Goal: Task Accomplishment & Management: Use online tool/utility

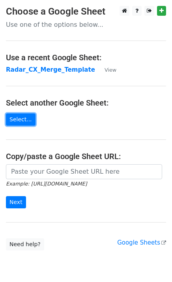
click at [17, 119] on link "Select..." at bounding box center [21, 119] width 30 height 12
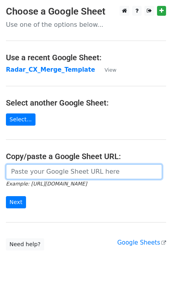
click at [62, 170] on input "url" at bounding box center [84, 171] width 156 height 15
paste input "https://docs.google.com/spreadsheets/d/1PEwC-OAZw1QkmVbcIn3Wfn4tNVsFSPot8esZ8yU…"
type input "https://docs.google.com/spreadsheets/d/1PEwC-OAZw1QkmVbcIn3Wfn4tNVsFSPot8esZ8yU…"
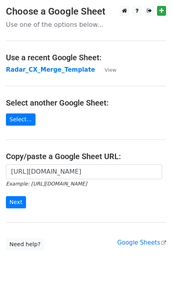
click at [108, 195] on form "https://docs.google.com/spreadsheets/d/1PEwC-OAZw1QkmVbcIn3Wfn4tNVsFSPot8esZ8yU…" at bounding box center [86, 186] width 160 height 44
click at [14, 207] on input "Next" at bounding box center [16, 202] width 20 height 12
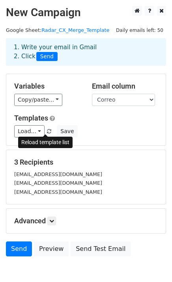
click at [47, 132] on span at bounding box center [49, 131] width 4 height 5
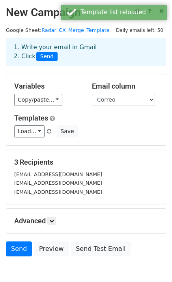
scroll to position [41, 0]
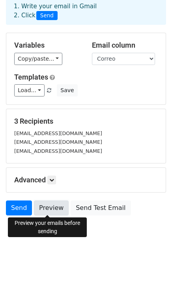
click at [45, 210] on link "Preview" at bounding box center [51, 208] width 35 height 15
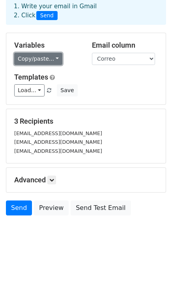
click at [57, 58] on link "Copy/paste..." at bounding box center [38, 59] width 48 height 12
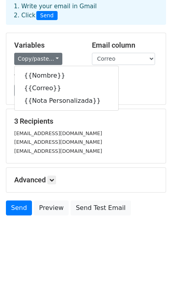
click at [65, 239] on body "New Campaign Daily emails left: 50 Google Sheet: Radar_CX_Merge_Template 1. Wri…" at bounding box center [86, 108] width 172 height 286
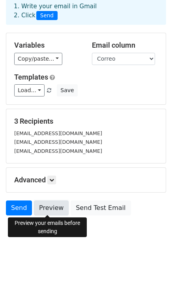
click at [49, 208] on link "Preview" at bounding box center [51, 208] width 35 height 15
click at [49, 210] on link "Preview" at bounding box center [51, 208] width 35 height 15
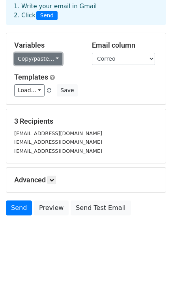
click at [50, 63] on link "Copy/paste..." at bounding box center [38, 59] width 48 height 12
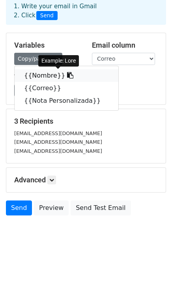
click at [67, 77] on icon at bounding box center [70, 75] width 6 height 6
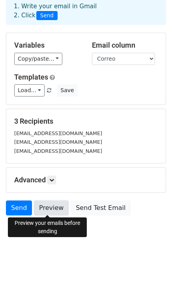
click at [37, 205] on link "Preview" at bounding box center [51, 208] width 35 height 15
click at [46, 205] on link "Preview" at bounding box center [51, 208] width 35 height 15
click at [37, 208] on link "Preview" at bounding box center [51, 208] width 35 height 15
click at [65, 267] on html "New Campaign Daily emails left: 50 Google Sheet: Radar_CX_Merge_Template 1. Wri…" at bounding box center [86, 121] width 172 height 324
click at [54, 210] on link "Preview" at bounding box center [51, 208] width 35 height 15
